Goal: Transaction & Acquisition: Purchase product/service

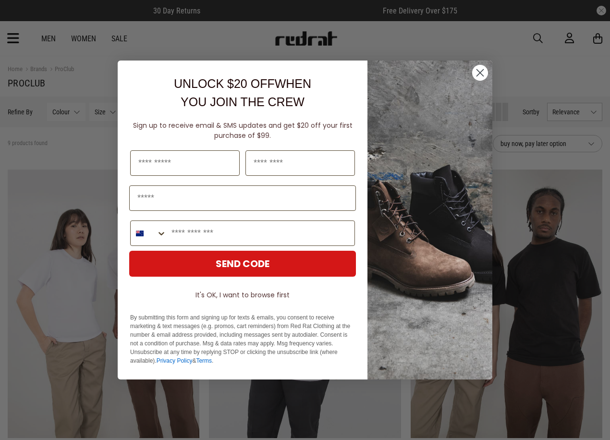
click at [477, 73] on circle "Close dialog" at bounding box center [480, 73] width 16 height 16
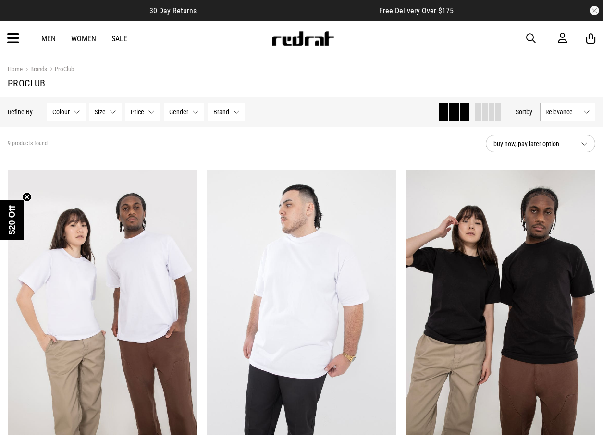
click at [47, 37] on link "Men" at bounding box center [48, 38] width 14 height 9
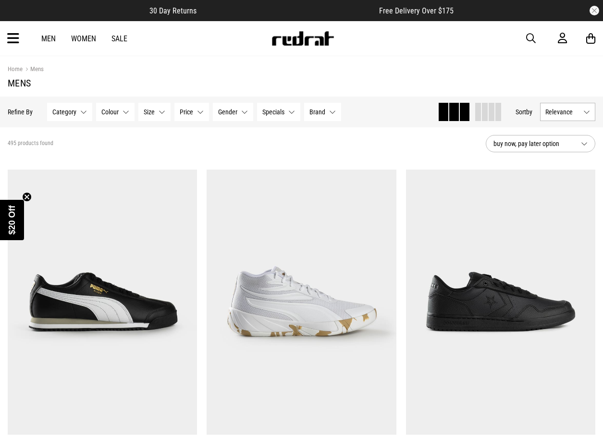
click at [151, 112] on span "Size" at bounding box center [149, 112] width 11 height 8
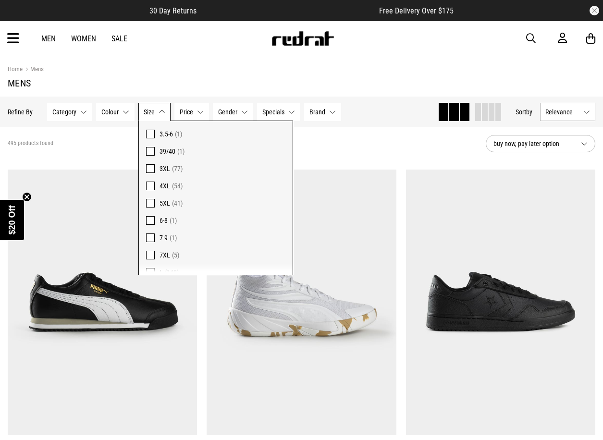
scroll to position [576, 0]
drag, startPoint x: 180, startPoint y: 69, endPoint x: 147, endPoint y: 66, distance: 32.3
click at [179, 69] on div "Home Mens" at bounding box center [301, 69] width 587 height 11
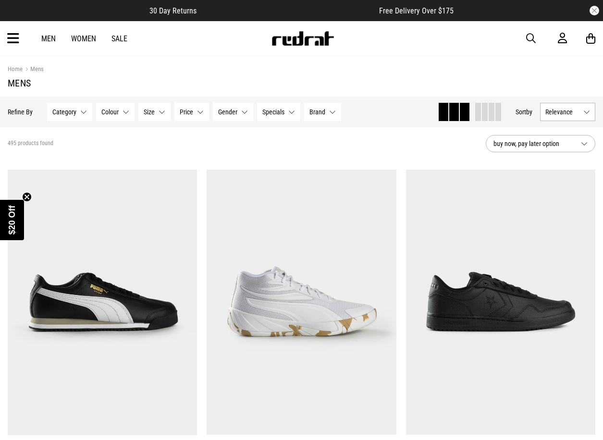
click at [77, 111] on button "Category None selected" at bounding box center [69, 112] width 45 height 18
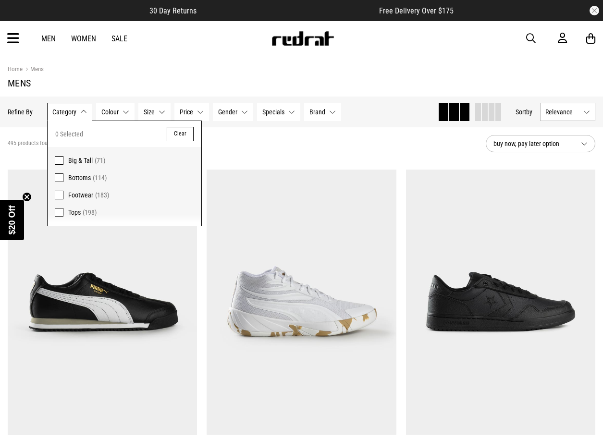
click at [57, 179] on span at bounding box center [59, 177] width 9 height 9
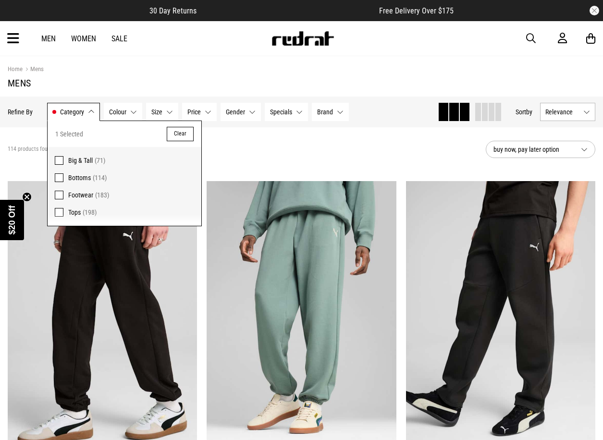
click at [321, 151] on div "114 products found Active Filters Bottoms Clear" at bounding box center [243, 149] width 470 height 29
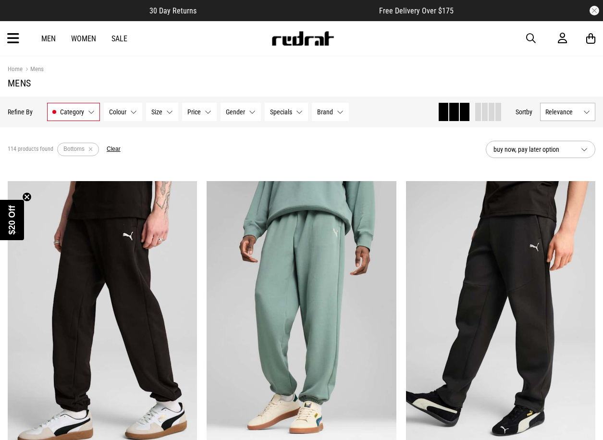
drag, startPoint x: 321, startPoint y: 151, endPoint x: 293, endPoint y: 156, distance: 29.2
click at [293, 156] on div "114 products found Active Filters Bottoms Clear" at bounding box center [243, 149] width 470 height 29
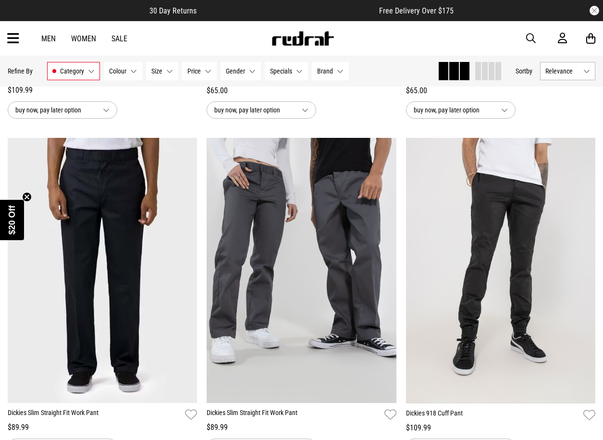
scroll to position [1777, 0]
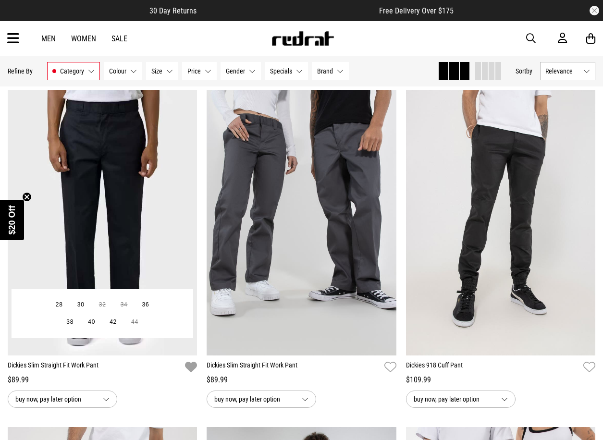
click at [194, 369] on icon "button" at bounding box center [191, 367] width 12 height 14
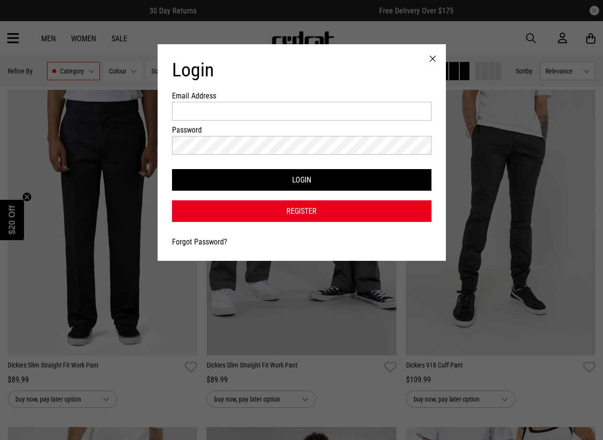
click at [428, 60] on div at bounding box center [432, 59] width 26 height 30
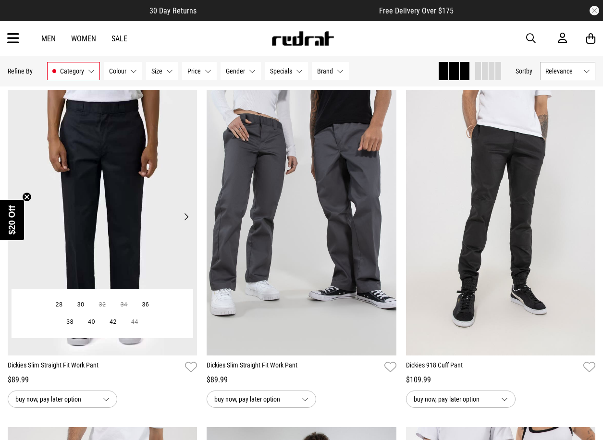
click at [111, 212] on img at bounding box center [103, 223] width 190 height 266
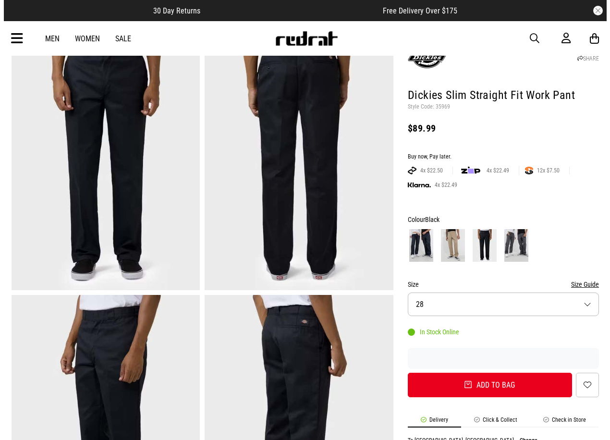
scroll to position [144, 0]
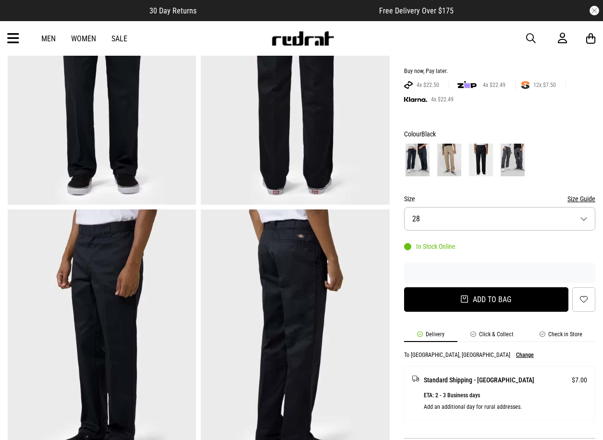
click at [470, 297] on button "Add to bag" at bounding box center [486, 299] width 164 height 24
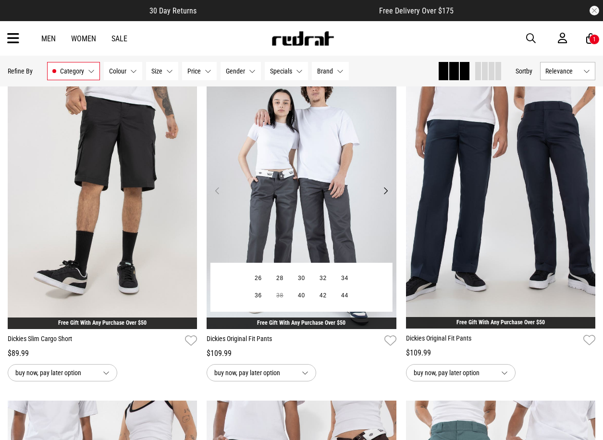
scroll to position [2138, 0]
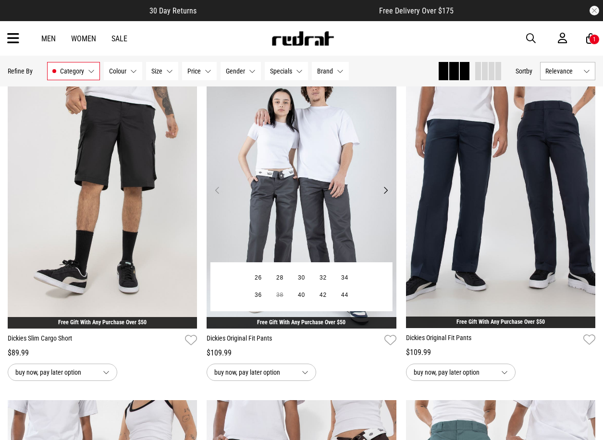
click at [287, 226] on img at bounding box center [302, 196] width 190 height 266
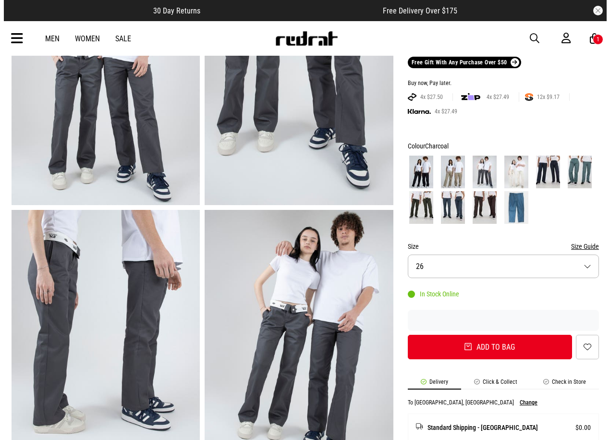
scroll to position [144, 0]
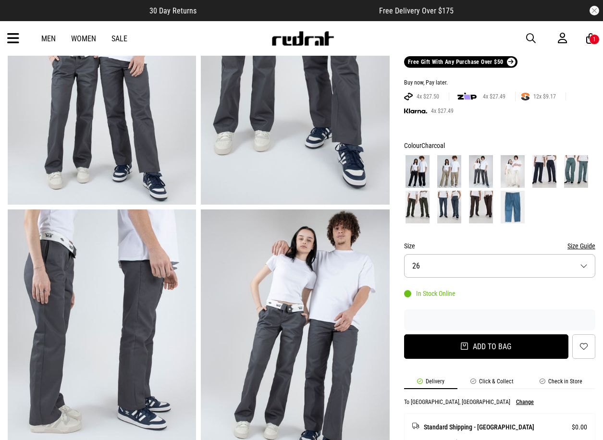
click at [446, 350] on button "Add to bag" at bounding box center [486, 346] width 164 height 24
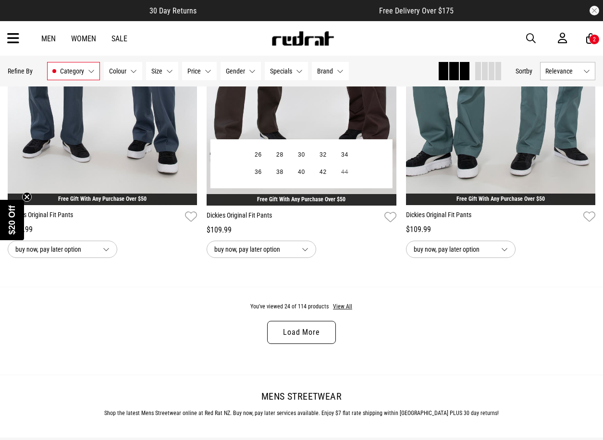
scroll to position [2646, 0]
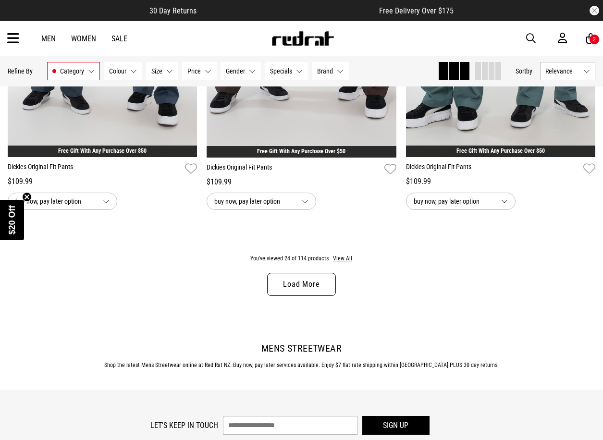
click at [283, 296] on link "Load More" at bounding box center [301, 284] width 68 height 23
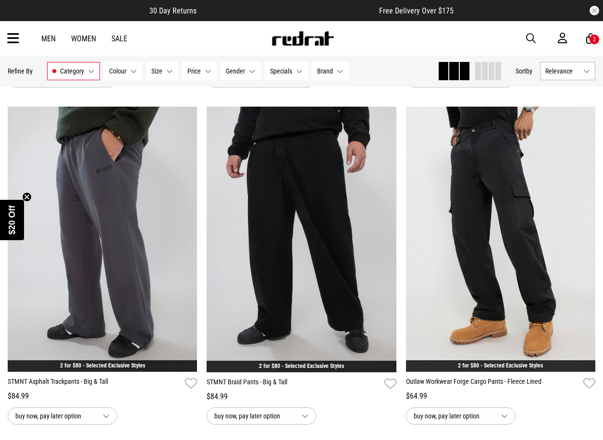
scroll to position [4471, 0]
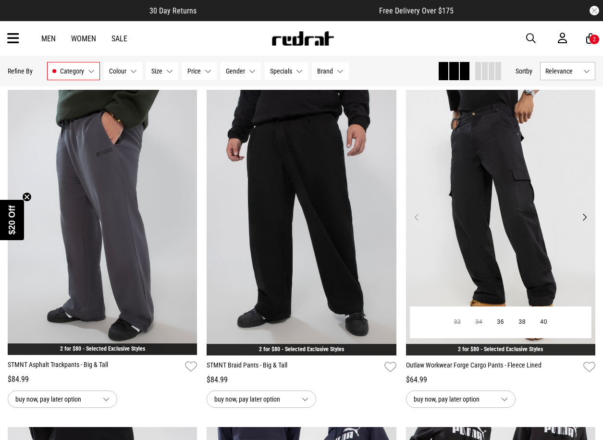
click at [509, 215] on img at bounding box center [501, 223] width 190 height 266
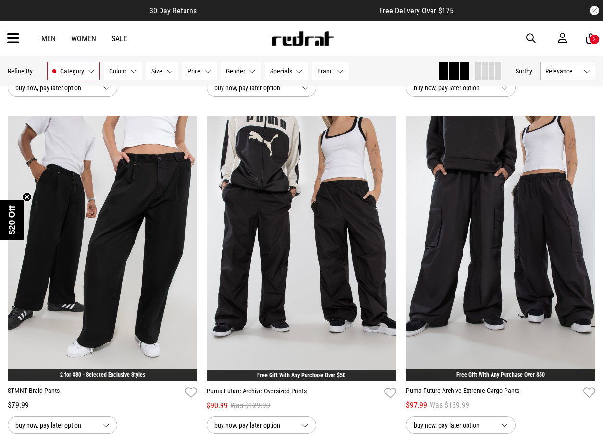
scroll to position [2718, 0]
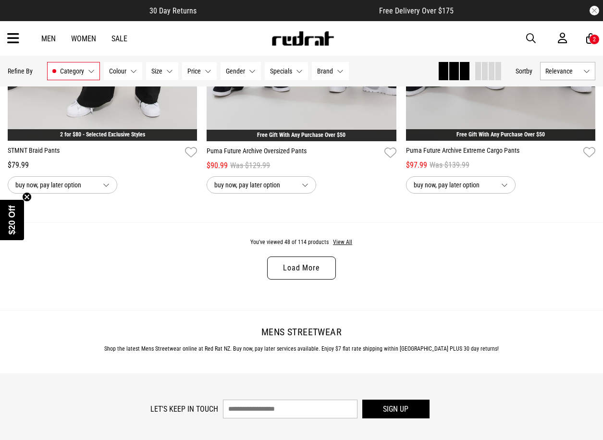
click at [309, 273] on link "Load More" at bounding box center [301, 267] width 68 height 23
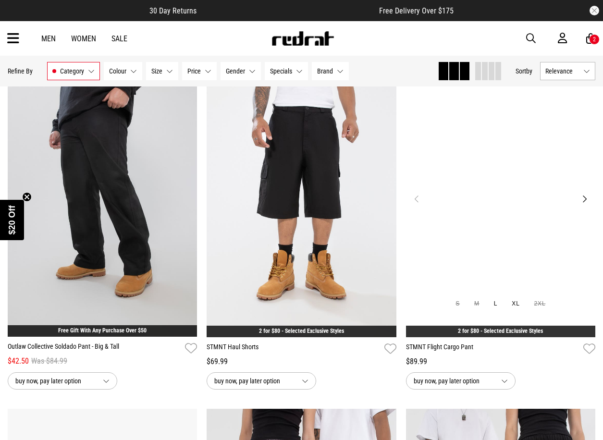
scroll to position [4543, 0]
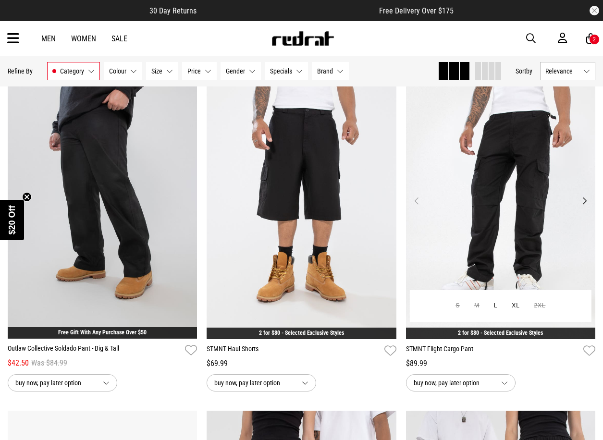
click at [586, 207] on button "Next" at bounding box center [584, 201] width 12 height 12
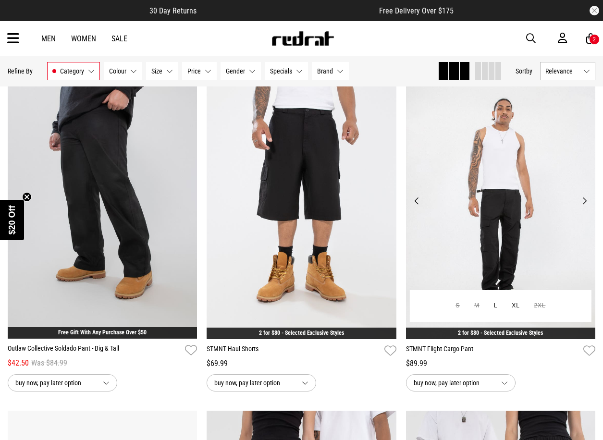
click at [583, 207] on button "Next" at bounding box center [584, 201] width 12 height 12
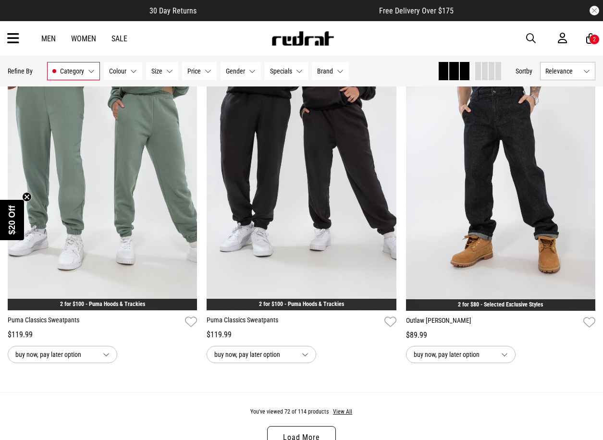
scroll to position [5407, 0]
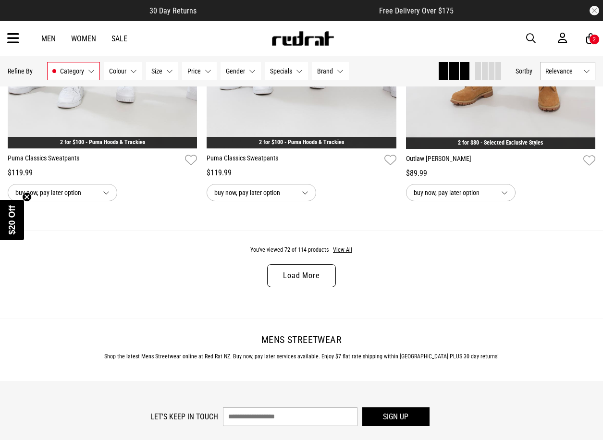
click at [309, 287] on link "Load More" at bounding box center [301, 275] width 68 height 23
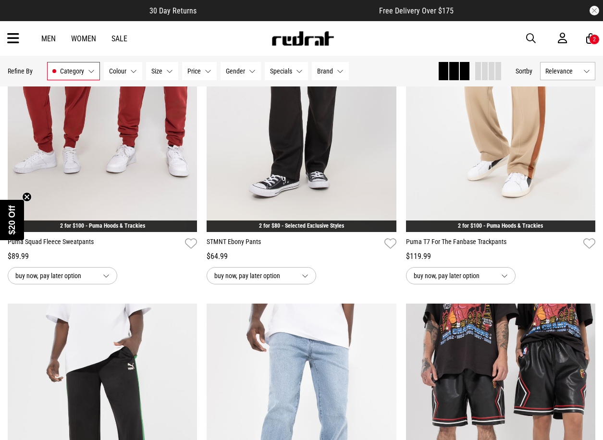
scroll to position [6128, 0]
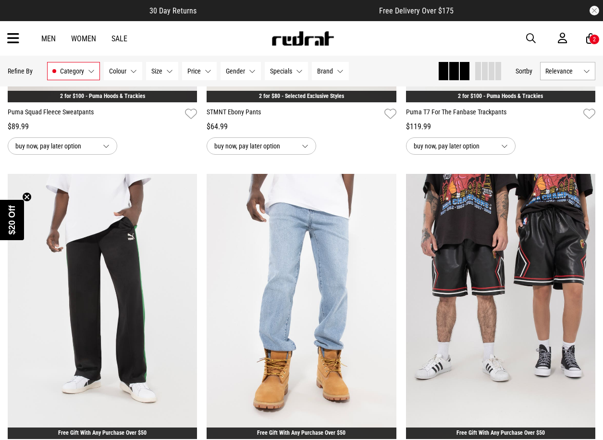
click at [402, 267] on div "**********" at bounding box center [500, 332] width 199 height 317
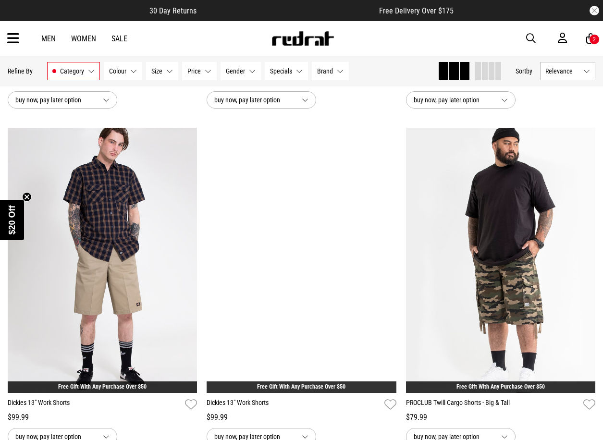
scroll to position [7569, 0]
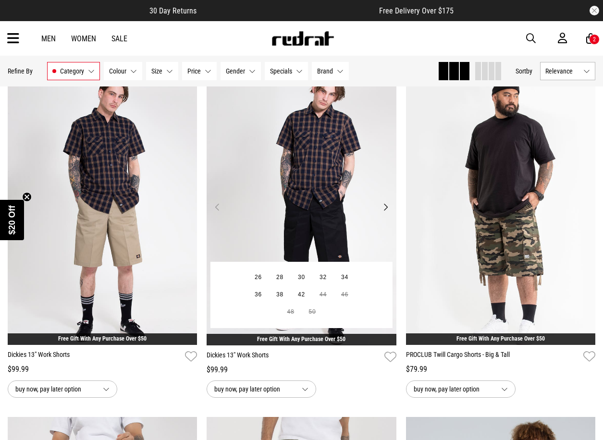
click at [319, 240] on img at bounding box center [302, 213] width 190 height 266
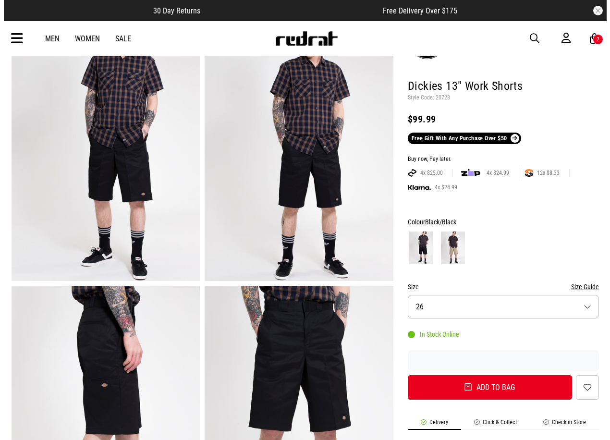
scroll to position [96, 0]
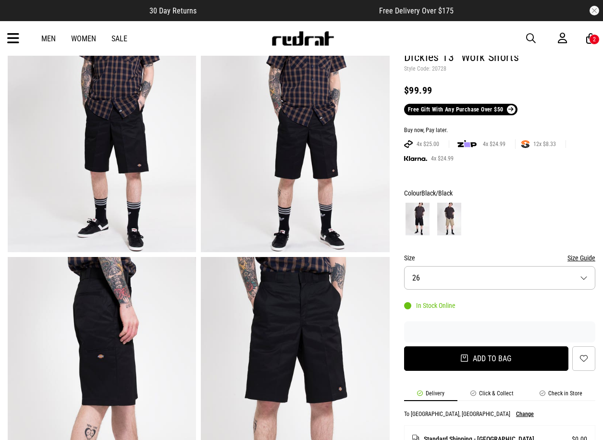
click at [475, 359] on button "Add to bag" at bounding box center [486, 358] width 164 height 24
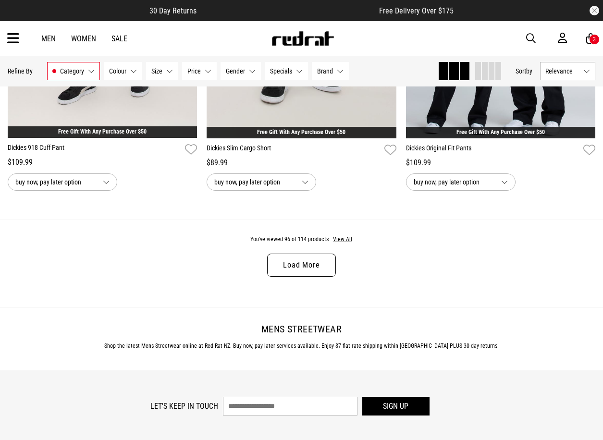
scroll to position [2724, 0]
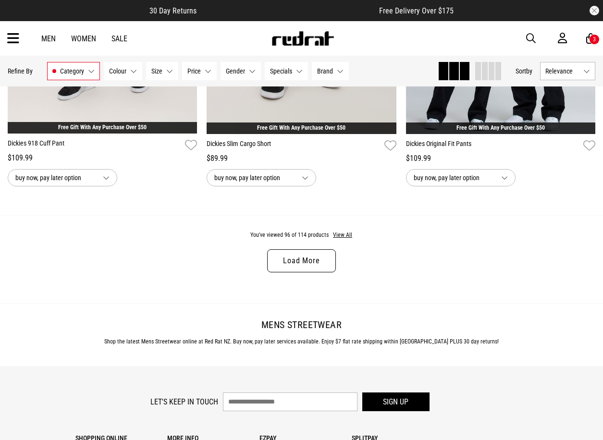
click at [303, 268] on link "Load More" at bounding box center [301, 260] width 68 height 23
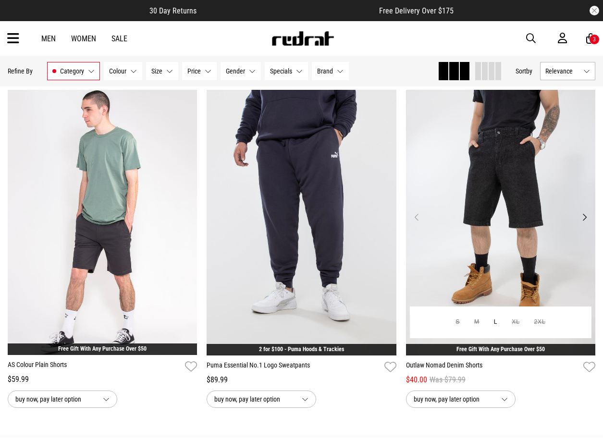
scroll to position [4549, 0]
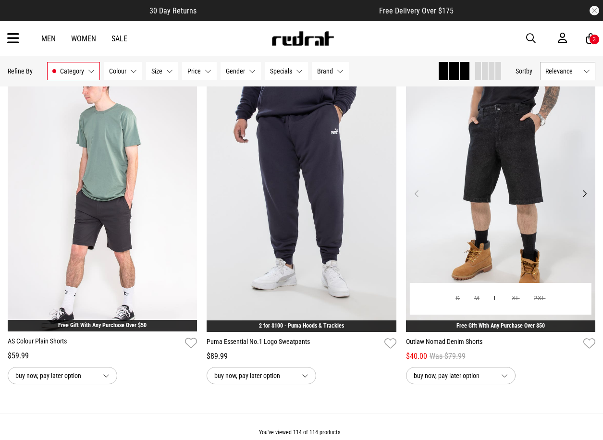
click at [492, 220] on img at bounding box center [501, 199] width 190 height 266
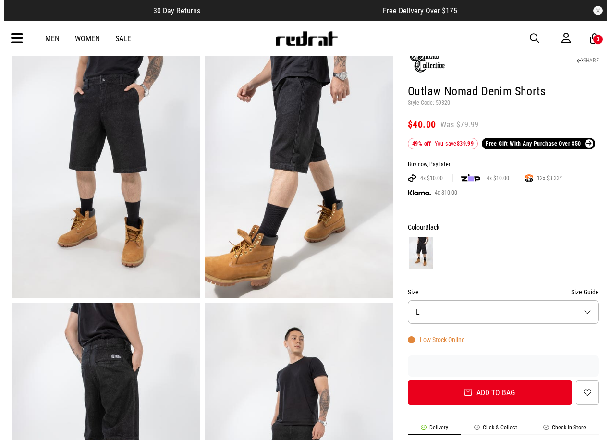
scroll to position [96, 0]
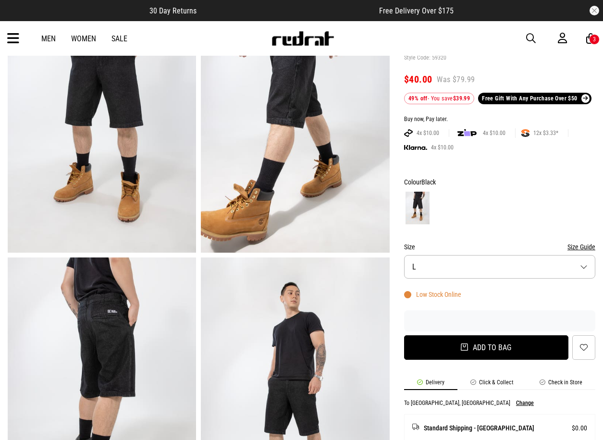
click at [469, 351] on button "Add to bag" at bounding box center [486, 347] width 164 height 24
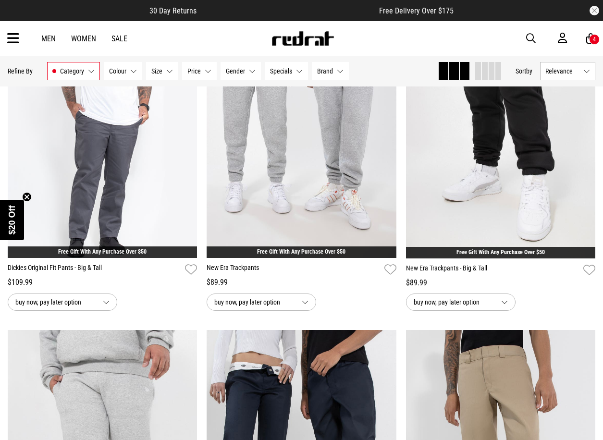
scroll to position [1252, 0]
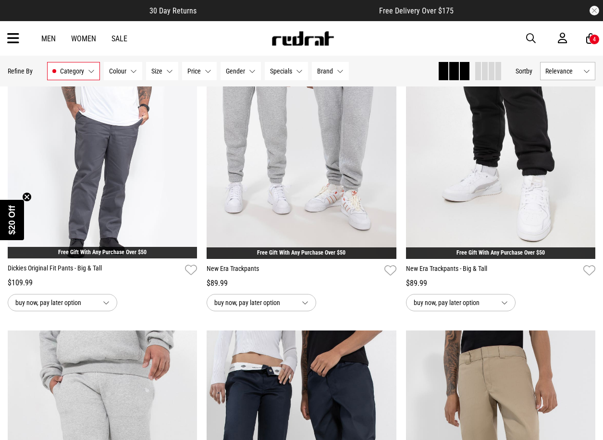
click at [588, 37] on icon at bounding box center [590, 39] width 9 height 12
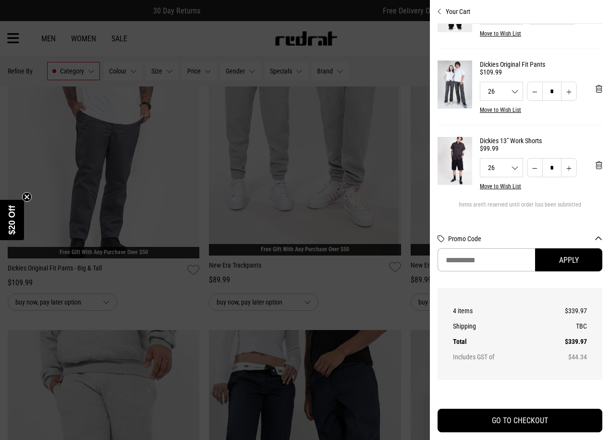
scroll to position [148, 0]
click at [403, 80] on div at bounding box center [305, 220] width 610 height 440
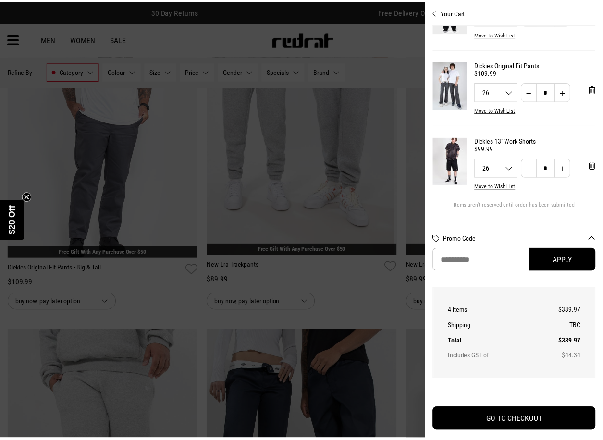
scroll to position [1252, 0]
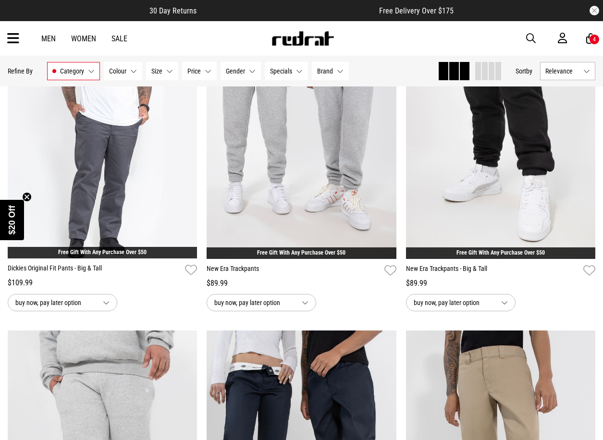
click at [46, 42] on link "Men" at bounding box center [48, 38] width 14 height 9
